Goal: Transaction & Acquisition: Book appointment/travel/reservation

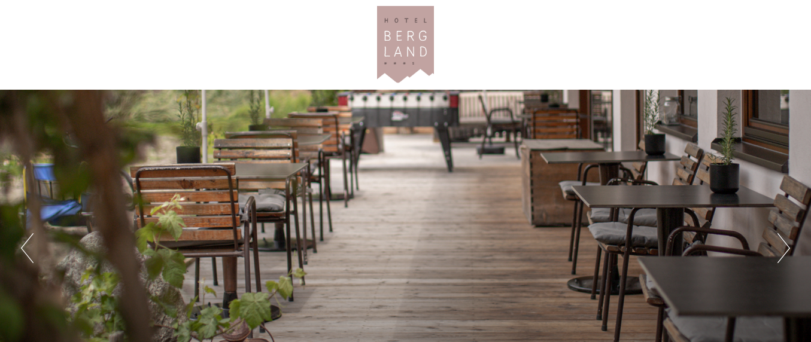
click at [272, 57] on div at bounding box center [406, 45] width 670 height 78
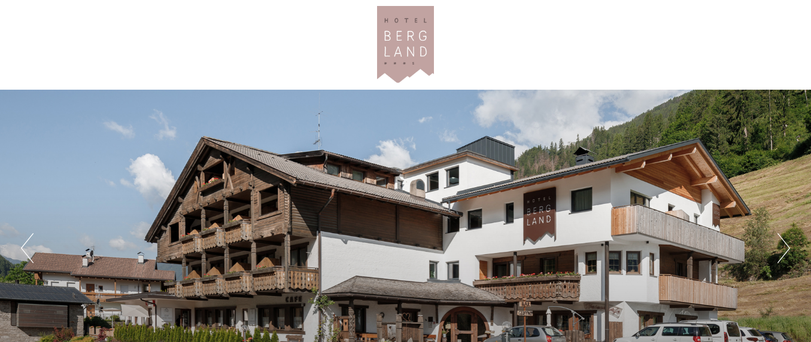
click at [618, 31] on div at bounding box center [406, 45] width 670 height 78
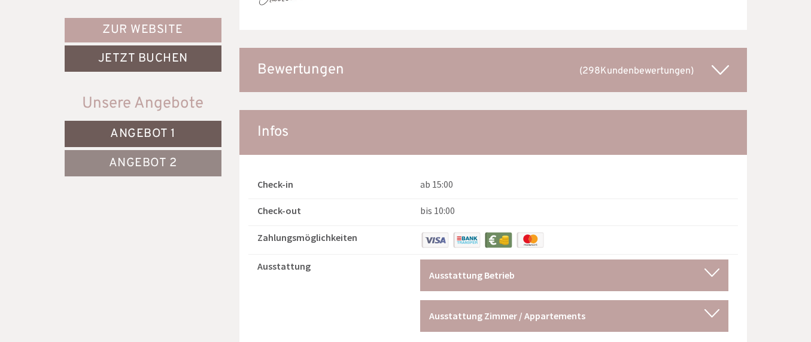
scroll to position [6559, 0]
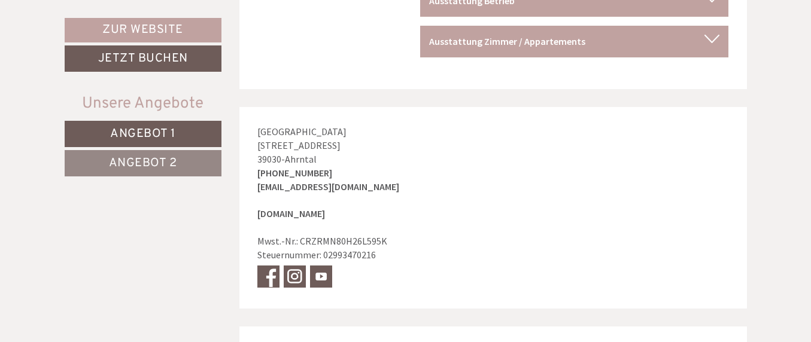
click at [166, 134] on span "Angebot 1" at bounding box center [142, 134] width 65 height 16
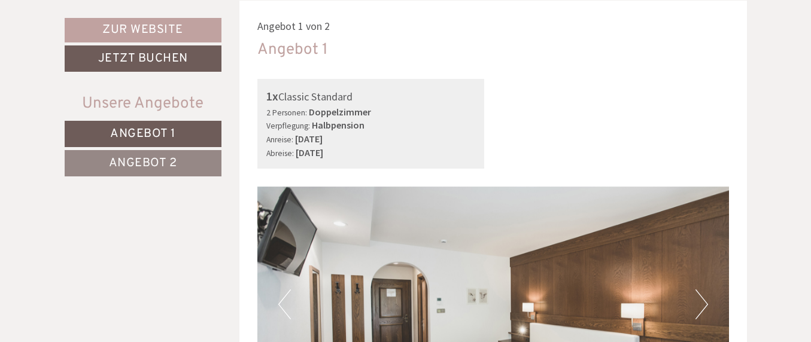
click at [163, 163] on span "Angebot 2" at bounding box center [143, 164] width 68 height 16
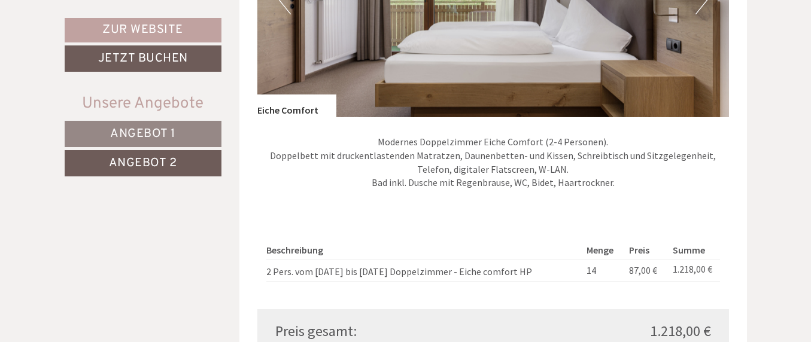
scroll to position [1011, 0]
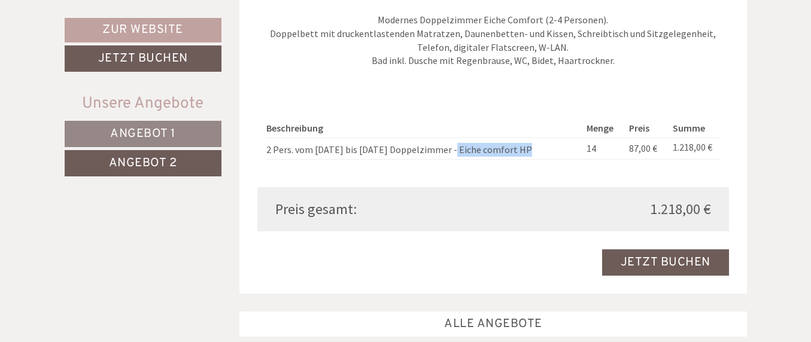
drag, startPoint x: 516, startPoint y: 151, endPoint x: 444, endPoint y: 152, distance: 72.4
click at [444, 152] on td "2 Pers. vom [DATE] bis [DATE] Doppelzimmer - Eiche comfort HP" at bounding box center [423, 149] width 315 height 22
copy td "Eiche comfort HP"
click at [483, 114] on div "Beschreibung Menge Preis Summe 2 Pers. vom [DATE] bis [DATE] Doppelzimmer - Eic…" at bounding box center [492, 140] width 471 height 96
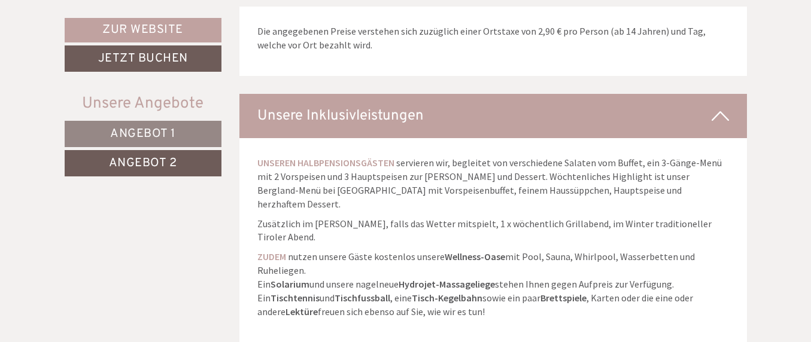
scroll to position [1316, 0]
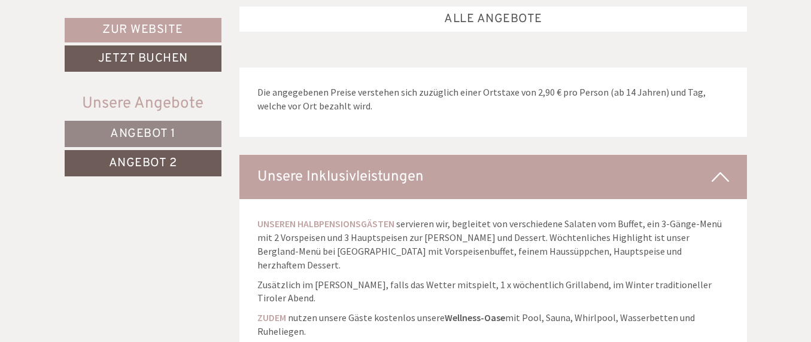
click at [416, 183] on div "Unsere Inklusivleistungen" at bounding box center [492, 177] width 507 height 44
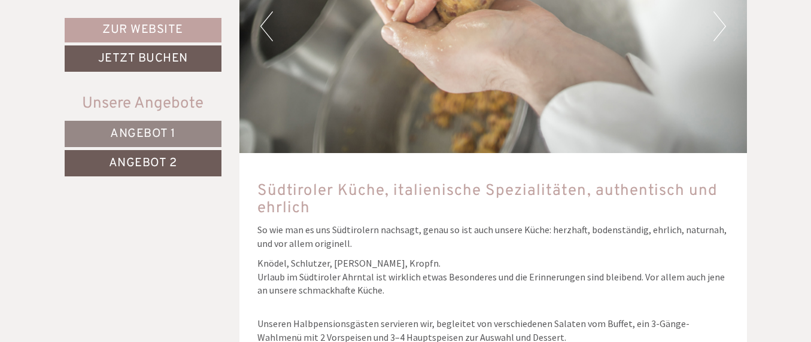
scroll to position [2597, 0]
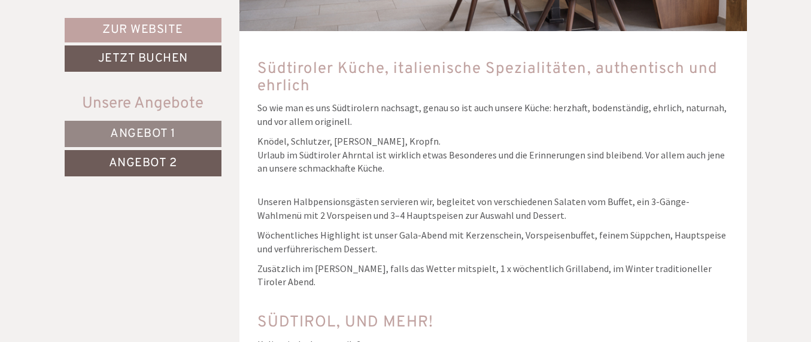
click at [537, 209] on p "Unseren Halbpensionsgästen servieren wir, begleitet von verschiedenen Salaten v…" at bounding box center [492, 209] width 471 height 28
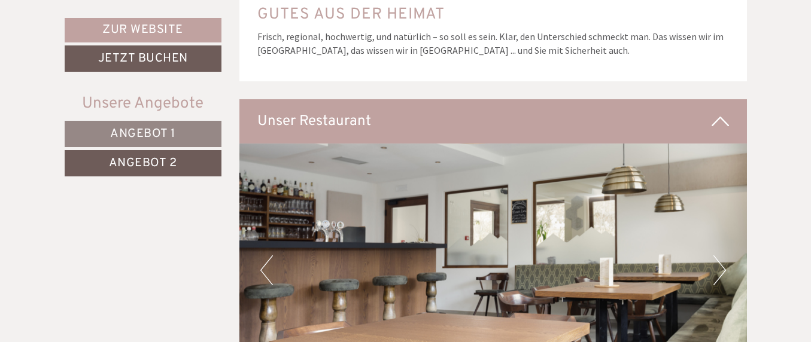
scroll to position [2292, 0]
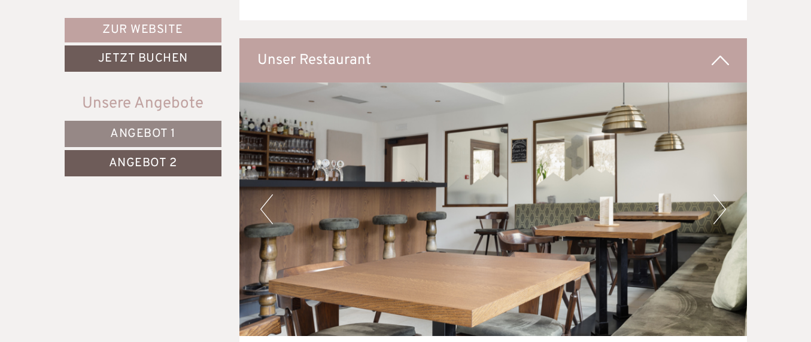
click at [730, 60] on div "Unser Restaurant" at bounding box center [492, 60] width 507 height 44
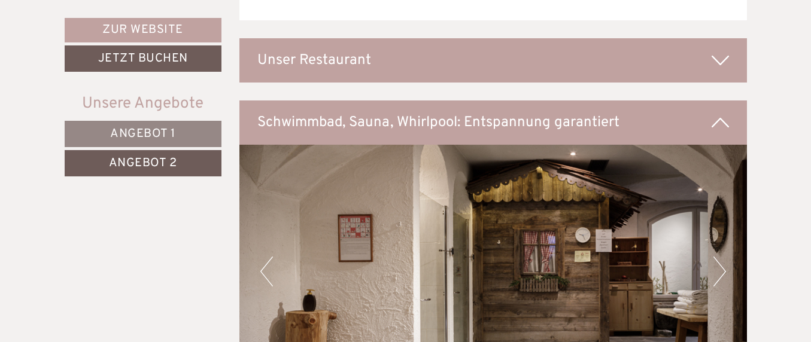
click at [718, 122] on icon at bounding box center [719, 122] width 17 height 20
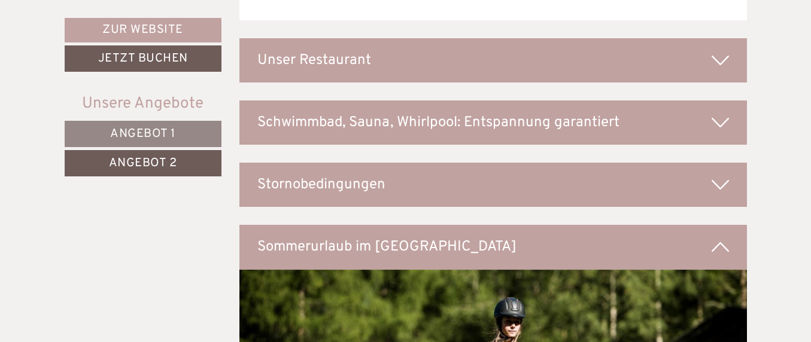
click at [718, 123] on icon at bounding box center [719, 122] width 17 height 20
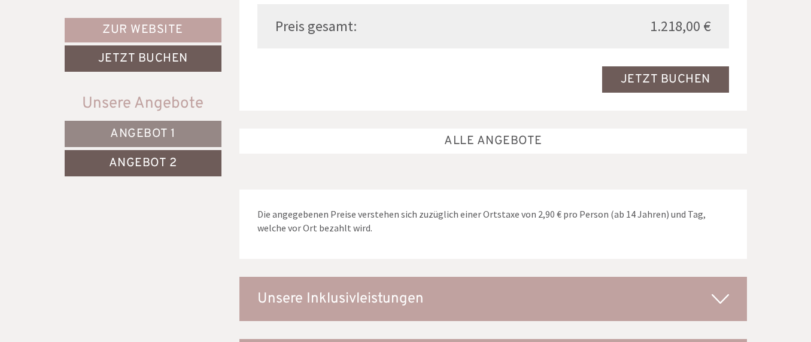
scroll to position [1133, 0]
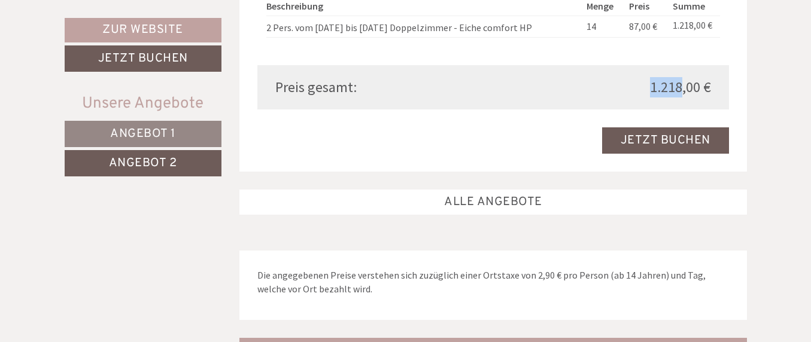
drag, startPoint x: 651, startPoint y: 84, endPoint x: 680, endPoint y: 92, distance: 29.0
click at [680, 92] on span "1.218,00 €" at bounding box center [680, 87] width 61 height 20
copy span "1.218"
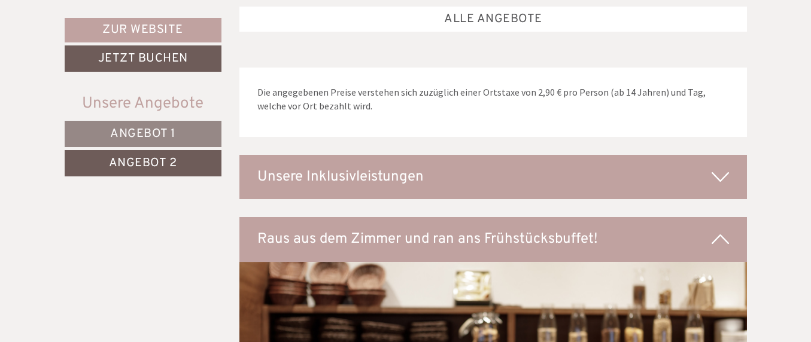
scroll to position [1377, 0]
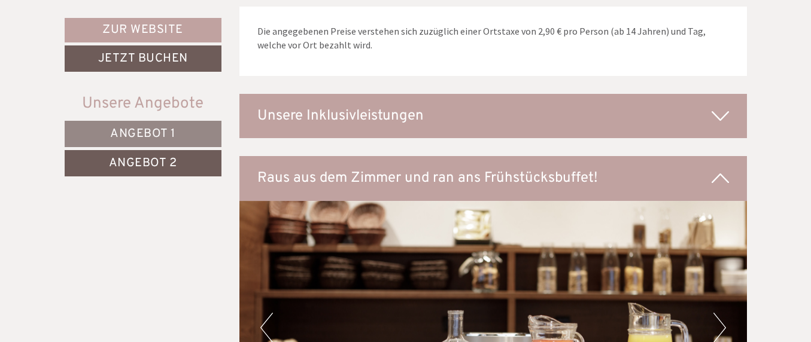
click at [720, 112] on icon at bounding box center [719, 116] width 17 height 20
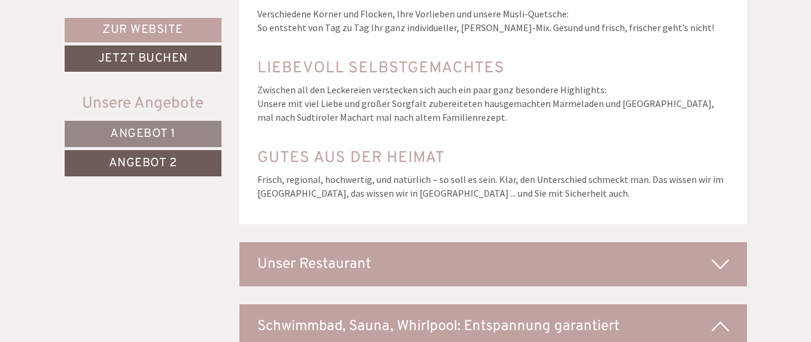
scroll to position [2414, 0]
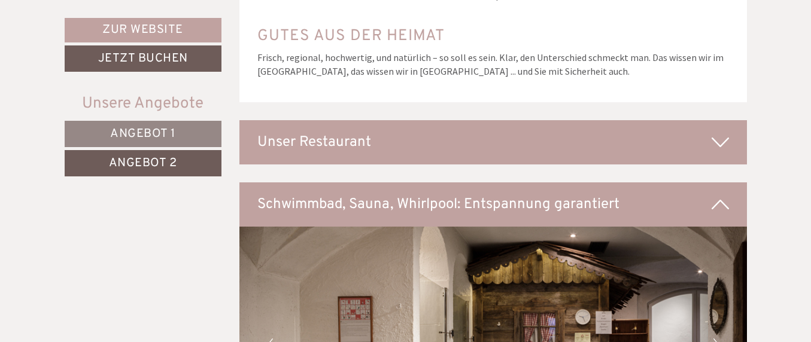
click at [672, 120] on div "Unser Restaurant" at bounding box center [492, 142] width 507 height 44
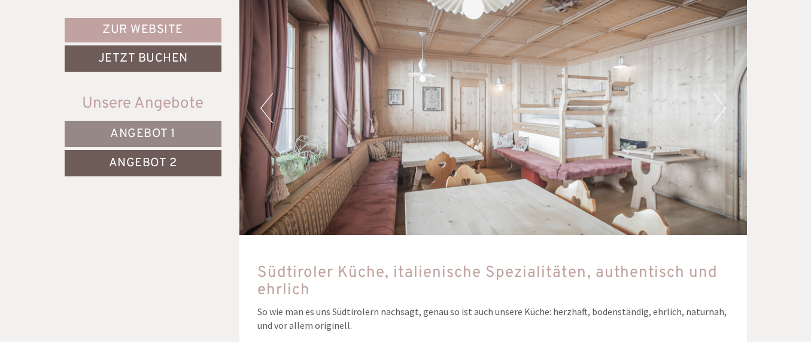
scroll to position [2658, 0]
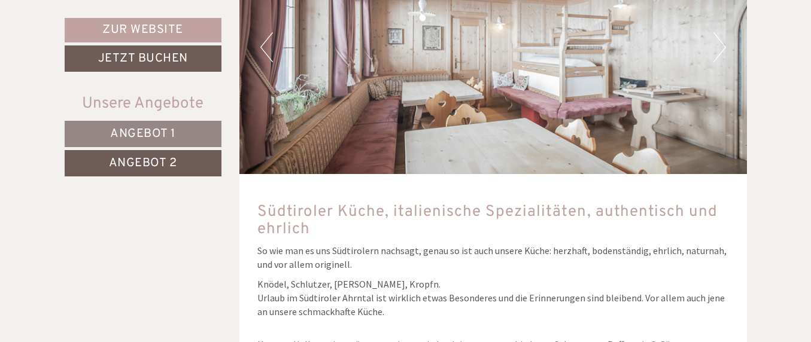
click at [714, 32] on button "Next" at bounding box center [719, 47] width 13 height 30
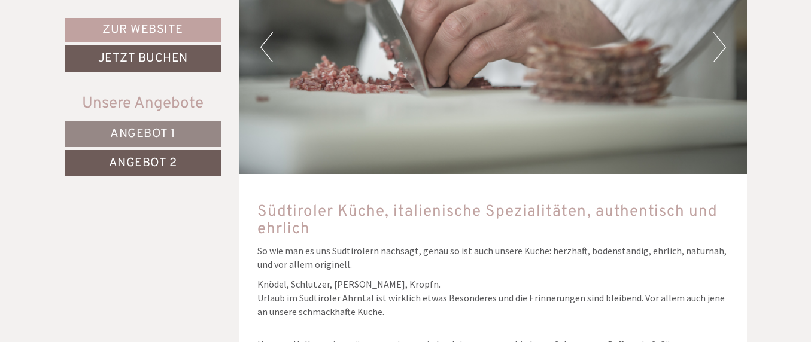
scroll to position [2597, 0]
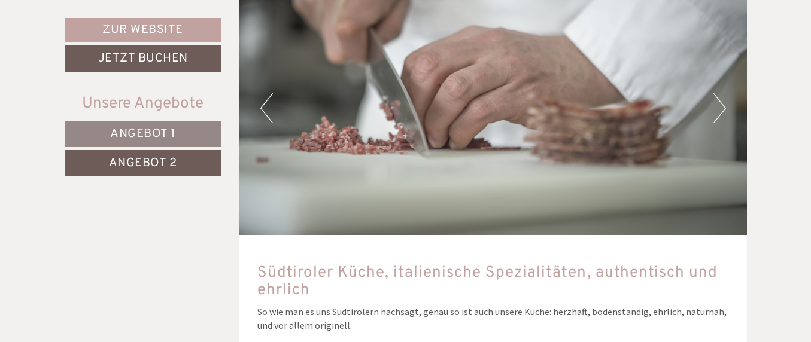
click at [714, 93] on button "Next" at bounding box center [719, 108] width 13 height 30
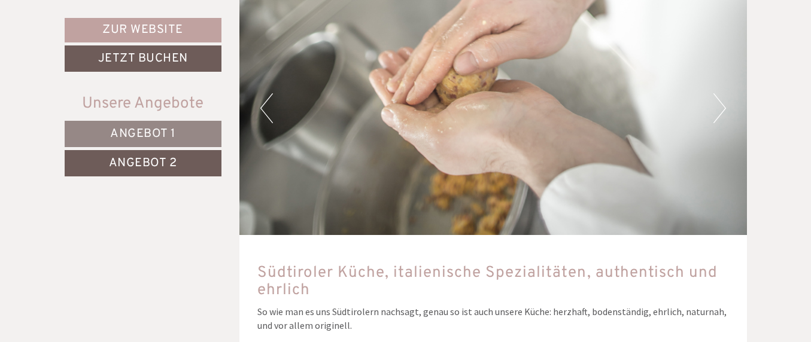
click at [714, 93] on button "Next" at bounding box center [719, 108] width 13 height 30
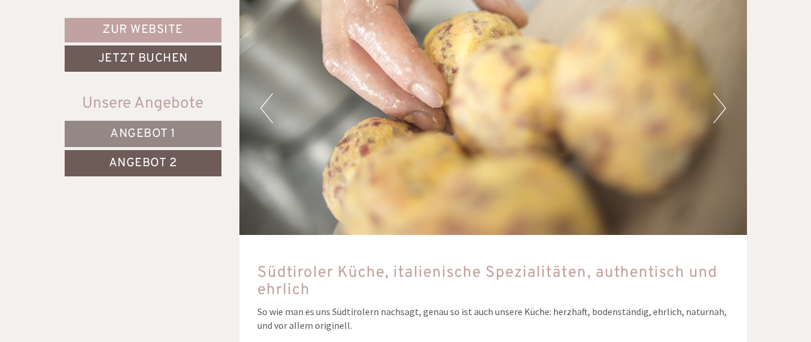
click at [714, 93] on button "Next" at bounding box center [719, 108] width 13 height 30
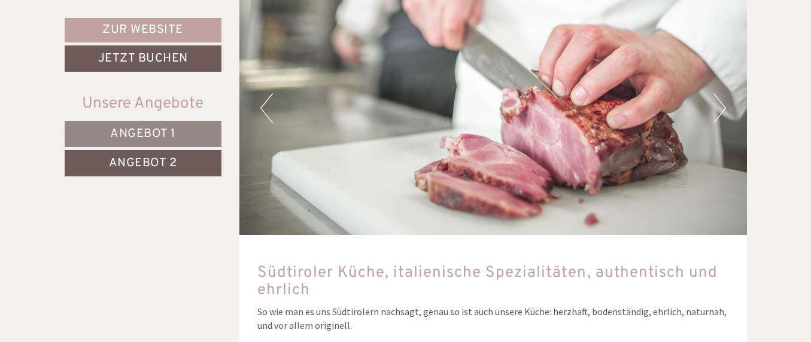
click at [714, 93] on button "Next" at bounding box center [719, 108] width 13 height 30
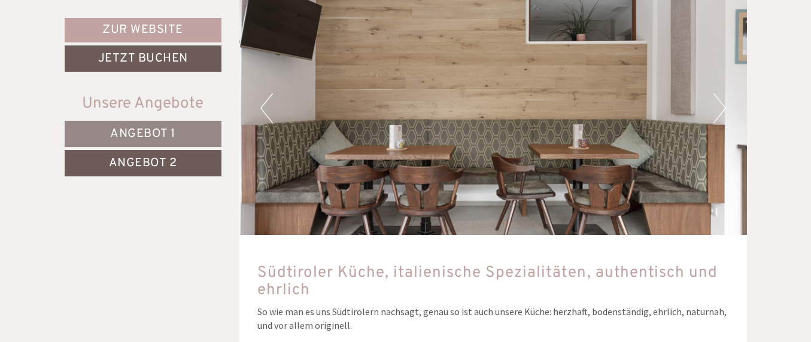
click at [714, 93] on button "Next" at bounding box center [719, 108] width 13 height 30
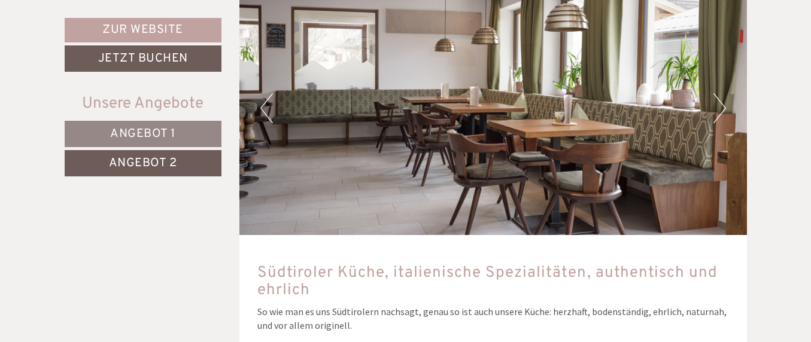
click at [714, 93] on button "Next" at bounding box center [719, 108] width 13 height 30
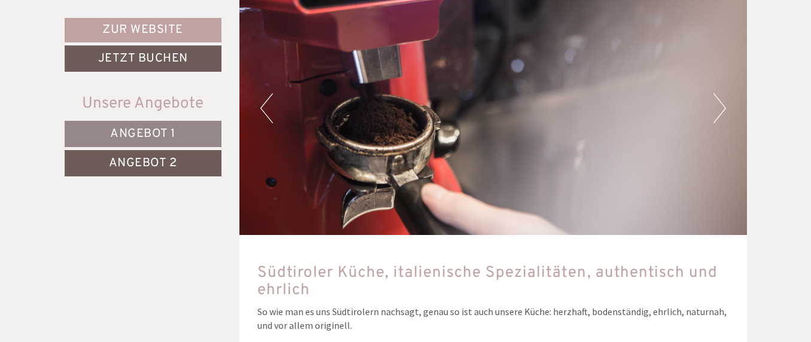
click at [714, 93] on button "Next" at bounding box center [719, 108] width 13 height 30
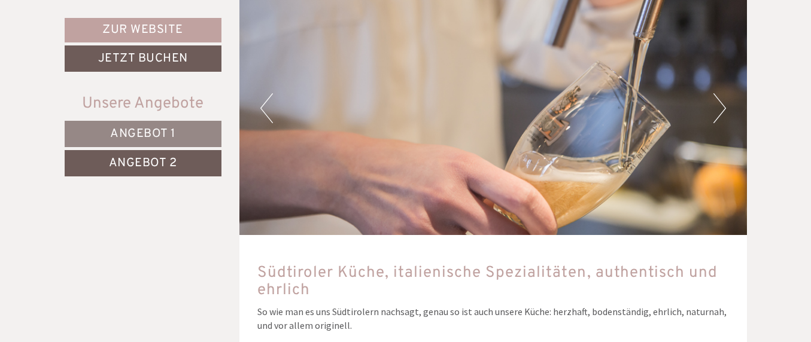
click at [714, 93] on button "Next" at bounding box center [719, 108] width 13 height 30
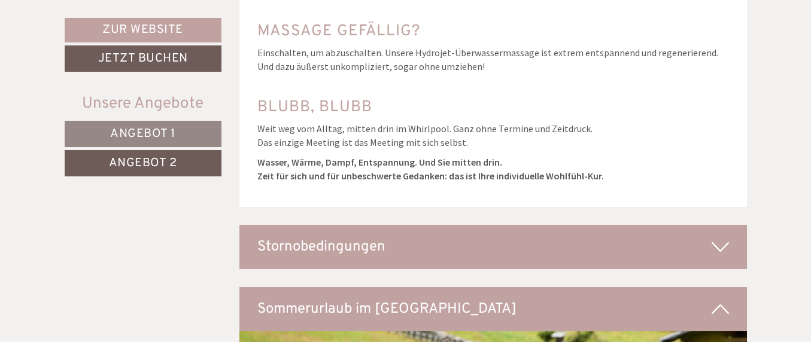
scroll to position [4306, 0]
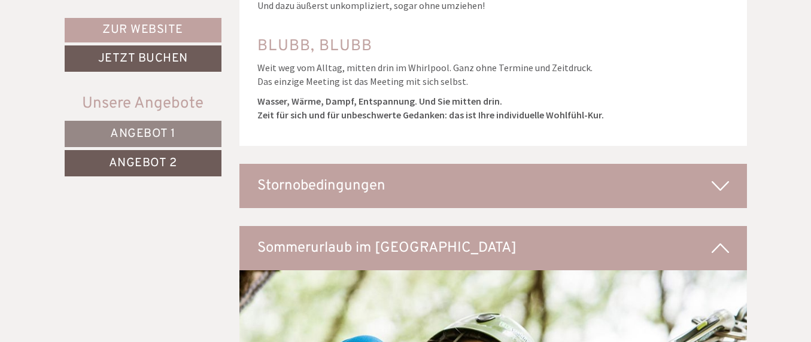
click at [567, 164] on div "Stornobedingungen" at bounding box center [492, 186] width 507 height 44
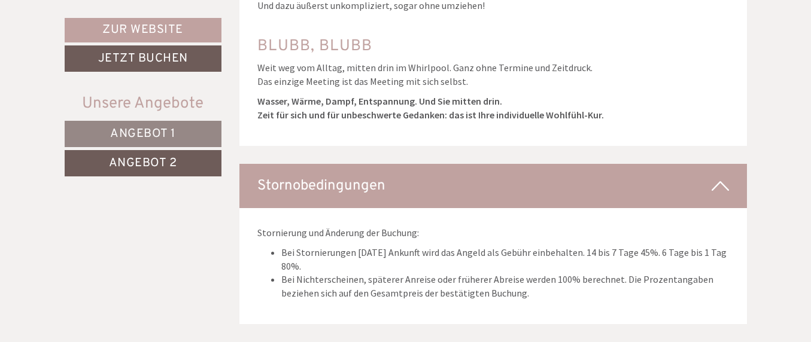
click at [551, 164] on div "Stornobedingungen" at bounding box center [492, 186] width 507 height 44
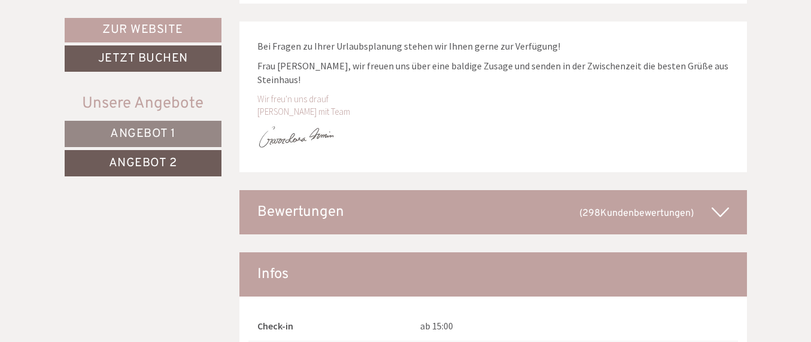
scroll to position [5526, 0]
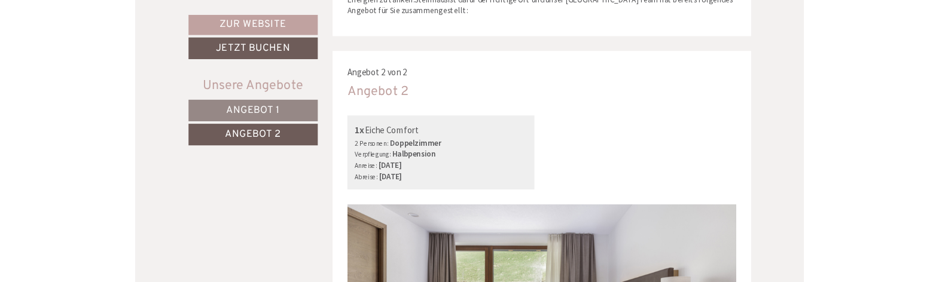
scroll to position [573, 0]
